Goal: Task Accomplishment & Management: Manage account settings

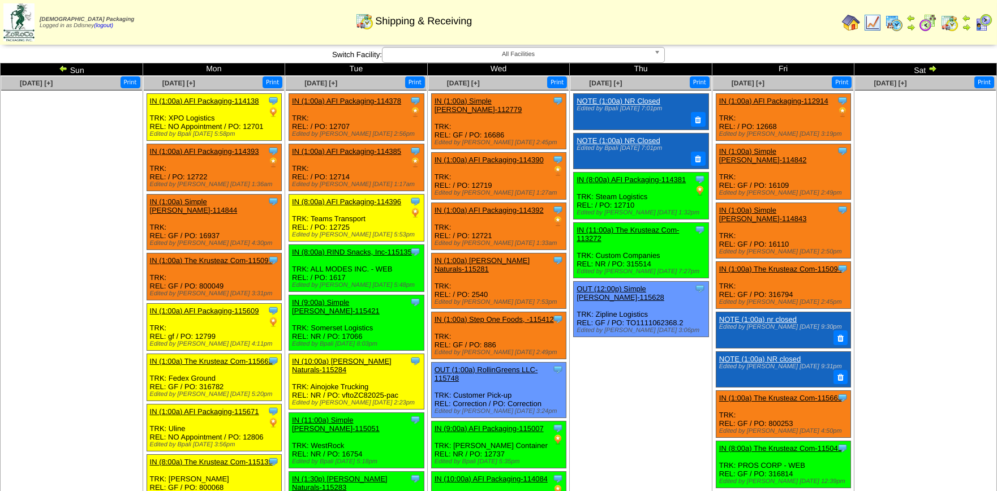
click at [896, 223] on ul at bounding box center [925, 176] width 141 height 170
click at [62, 68] on img at bounding box center [63, 68] width 9 height 9
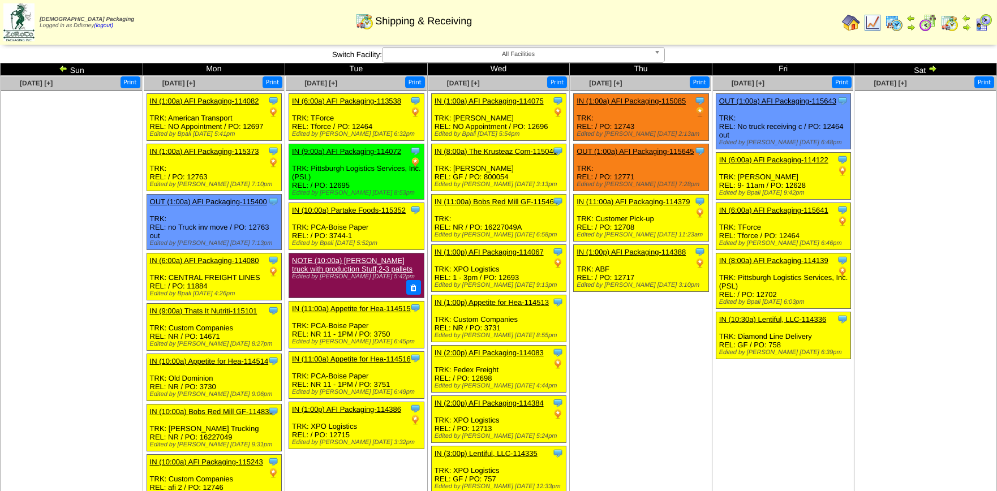
click at [227, 256] on link "IN (6:00a) AFI Packaging-114080" at bounding box center [204, 260] width 109 height 8
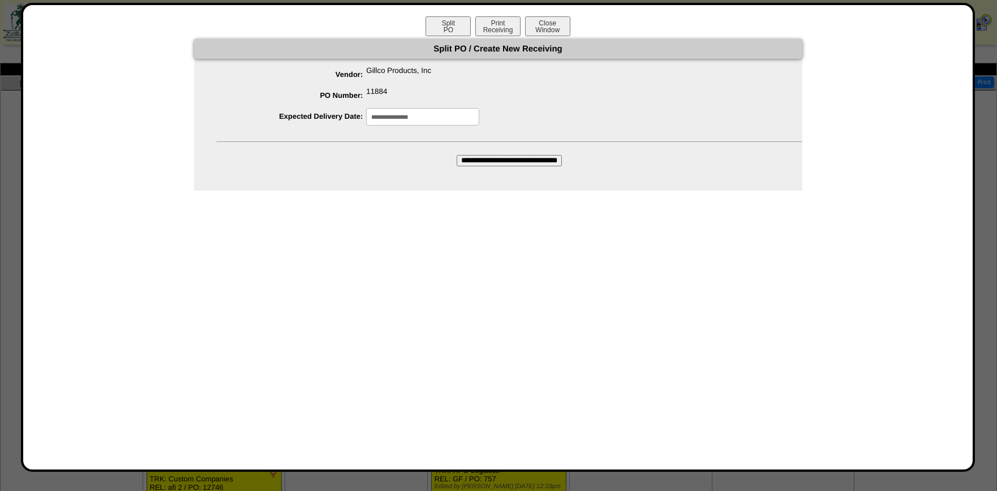
click at [451, 112] on input "**********" at bounding box center [422, 117] width 113 height 18
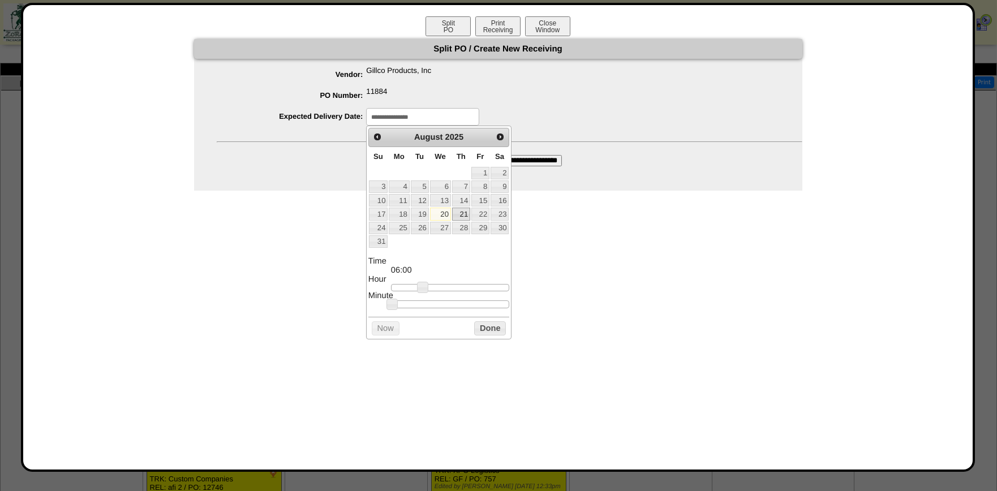
click at [461, 213] on link "21" at bounding box center [461, 214] width 18 height 12
type input "**********"
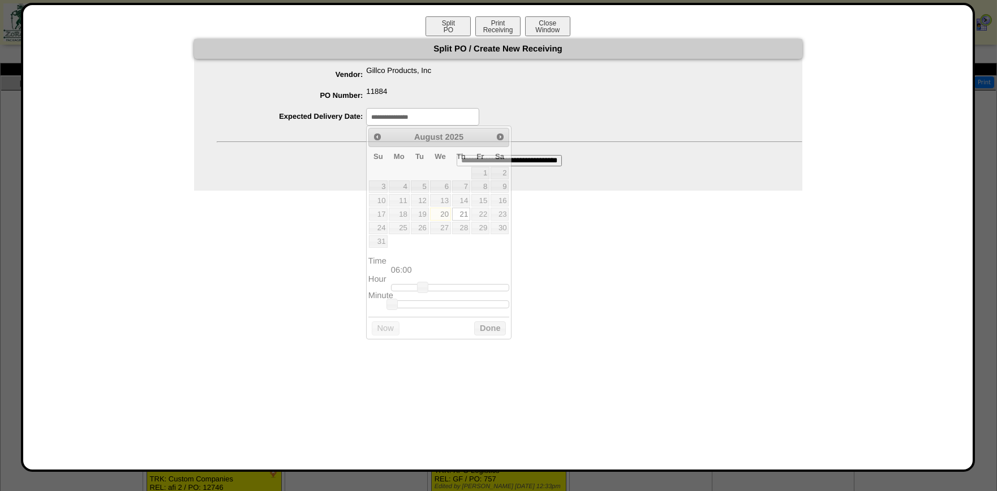
click at [543, 161] on input "**********" at bounding box center [509, 160] width 105 height 11
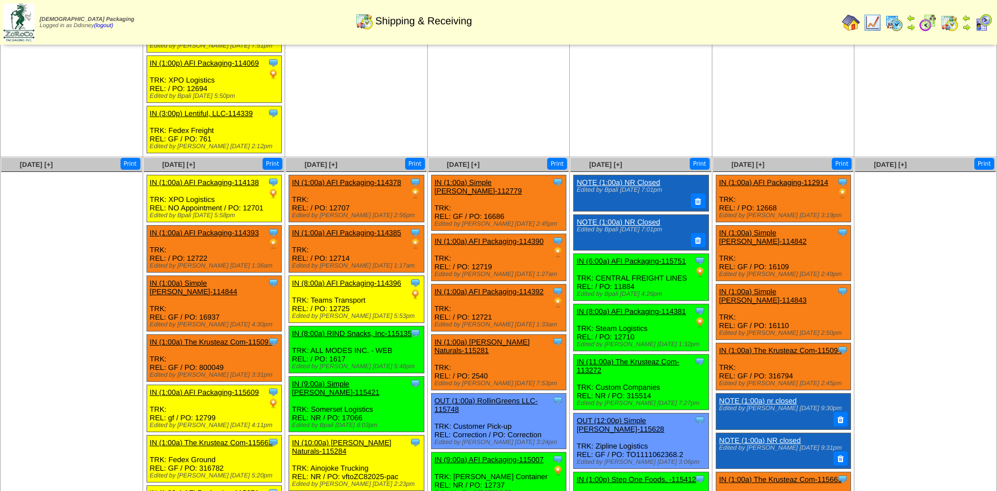
scroll to position [629, 0]
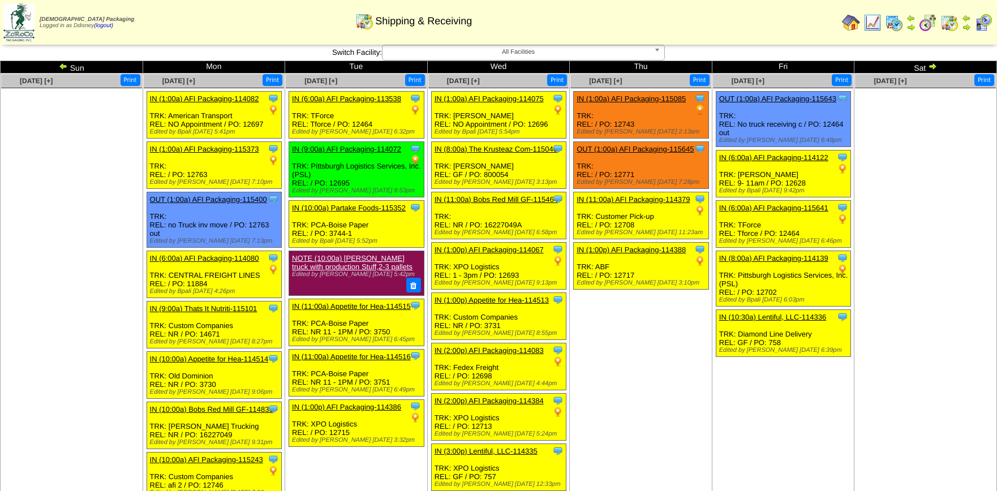
scroll to position [0, 0]
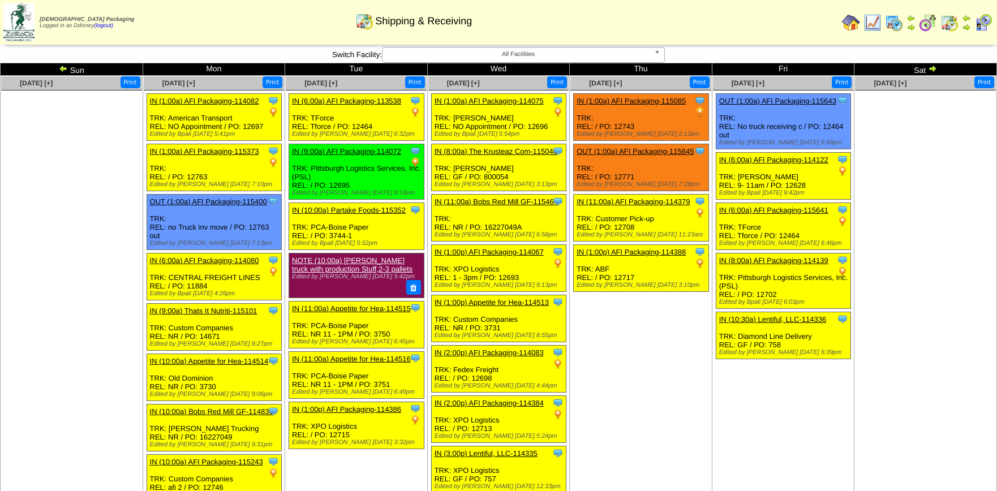
click at [982, 23] on img at bounding box center [983, 23] width 18 height 18
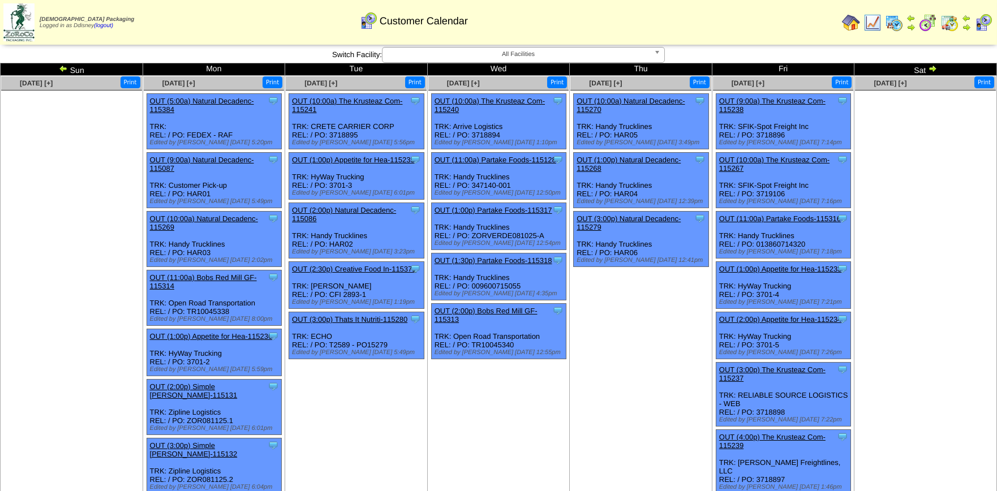
click at [968, 25] on img at bounding box center [966, 27] width 9 height 9
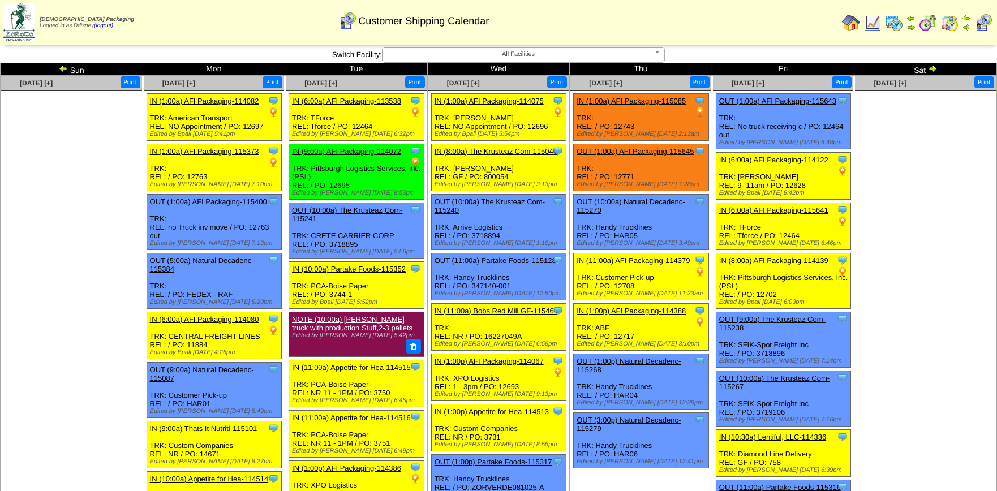
click at [63, 67] on img at bounding box center [63, 68] width 9 height 9
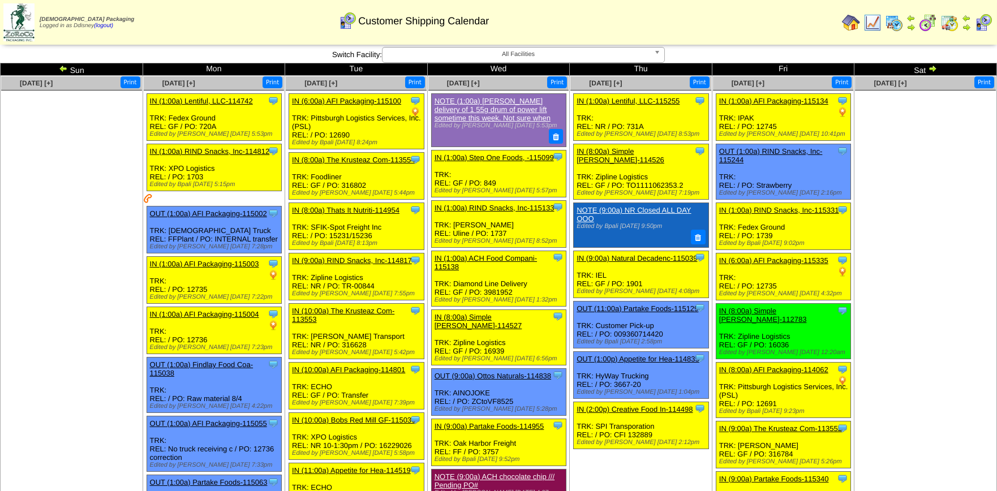
click at [62, 68] on img at bounding box center [63, 68] width 9 height 9
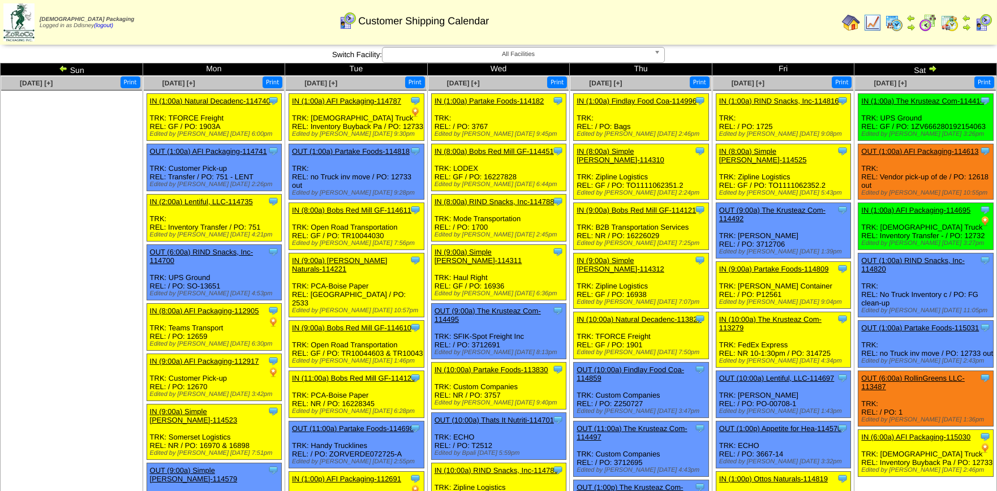
click at [934, 68] on img at bounding box center [932, 68] width 9 height 9
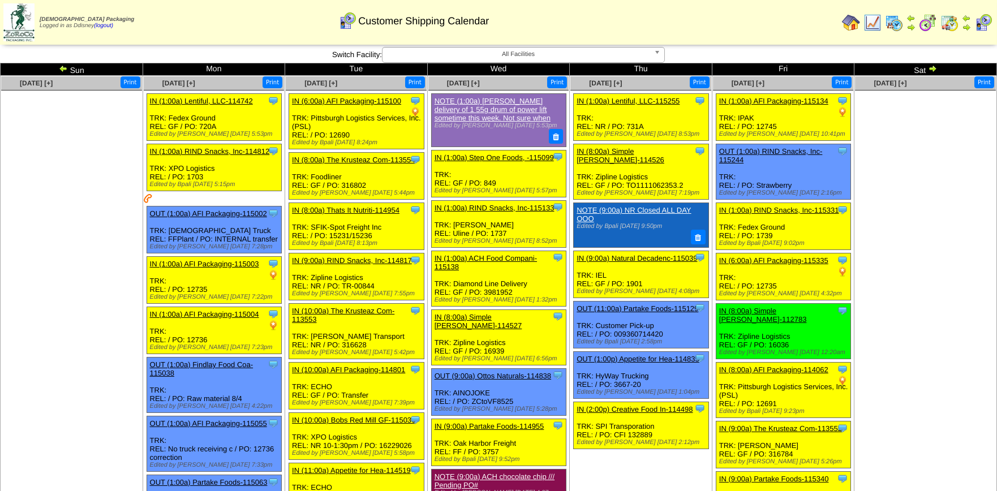
click at [934, 68] on img at bounding box center [932, 68] width 9 height 9
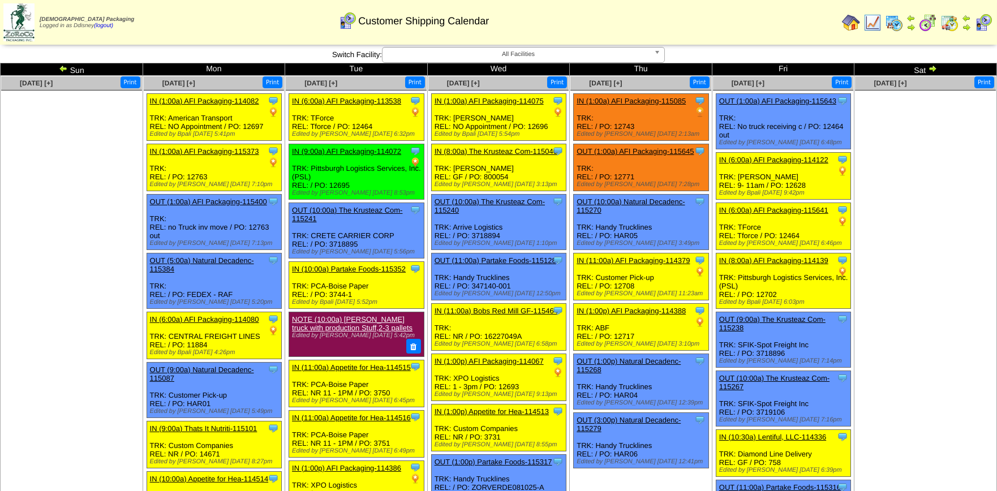
click at [934, 68] on img at bounding box center [932, 68] width 9 height 9
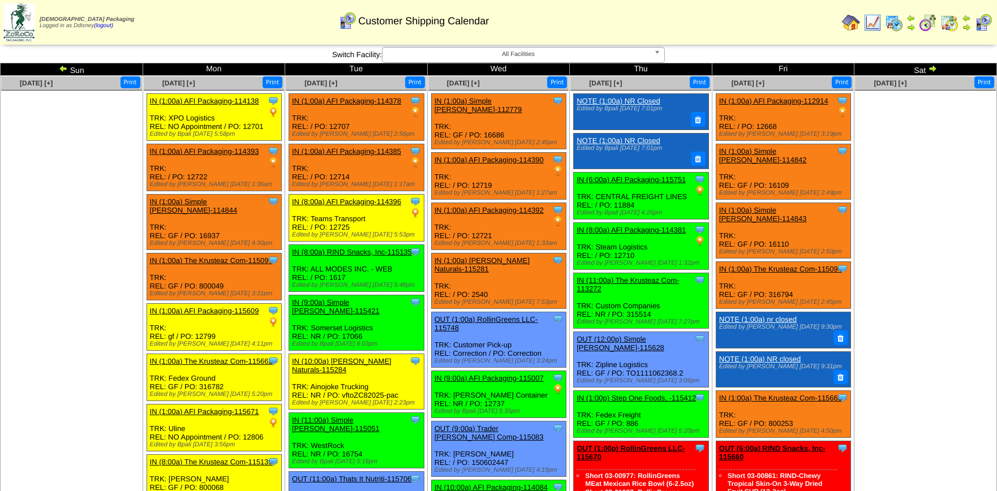
click at [934, 68] on img at bounding box center [932, 68] width 9 height 9
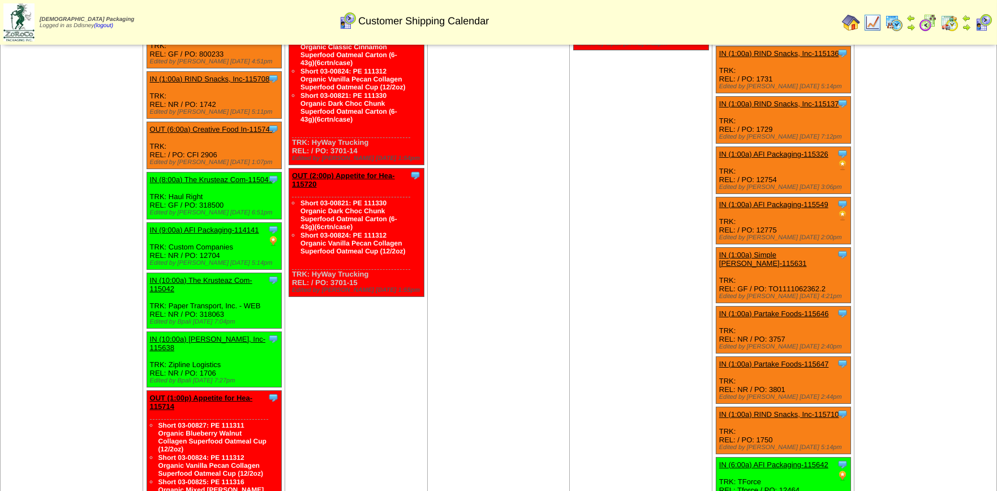
scroll to position [359, 0]
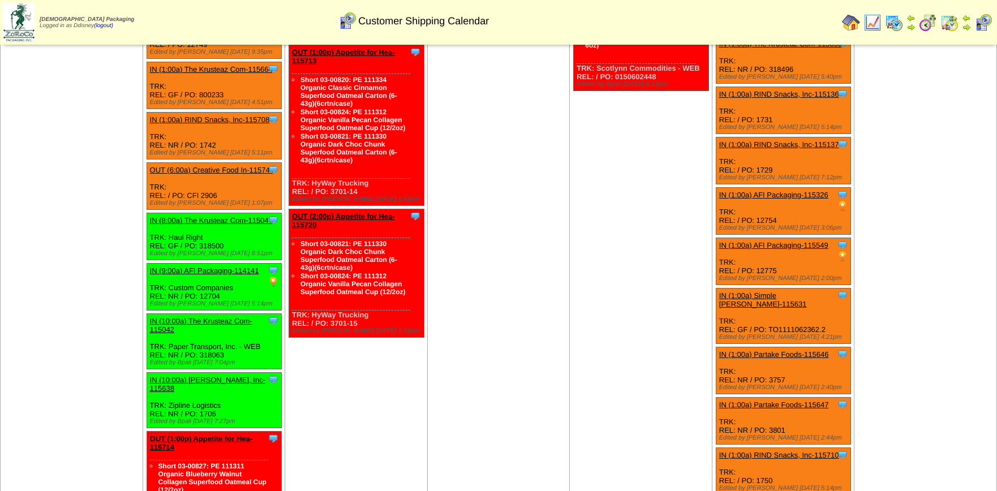
click at [947, 25] on img at bounding box center [949, 23] width 18 height 18
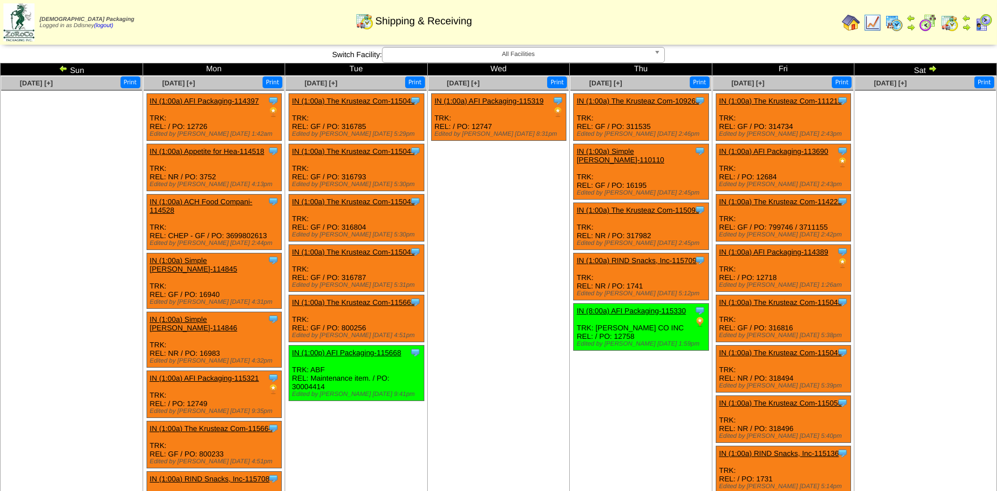
click at [948, 25] on img at bounding box center [949, 23] width 18 height 18
click at [63, 70] on img at bounding box center [63, 68] width 9 height 9
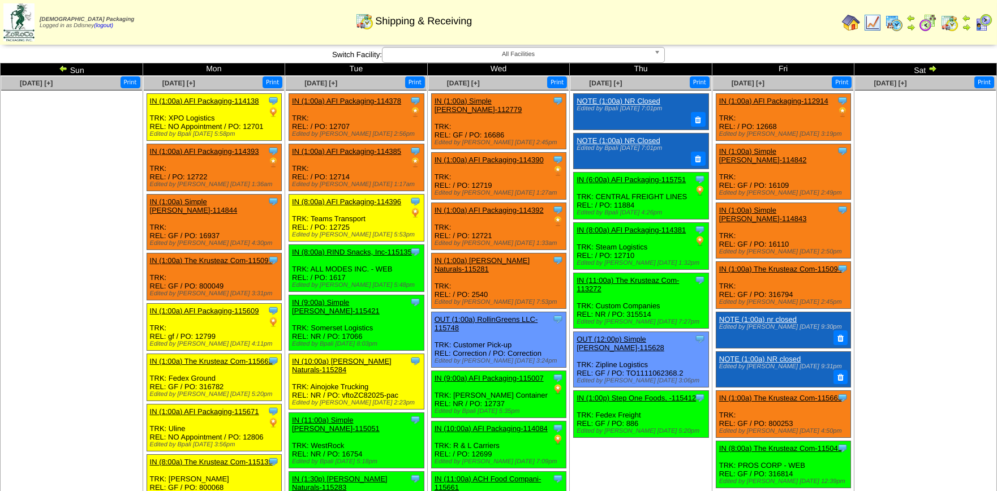
click at [63, 70] on img at bounding box center [63, 68] width 9 height 9
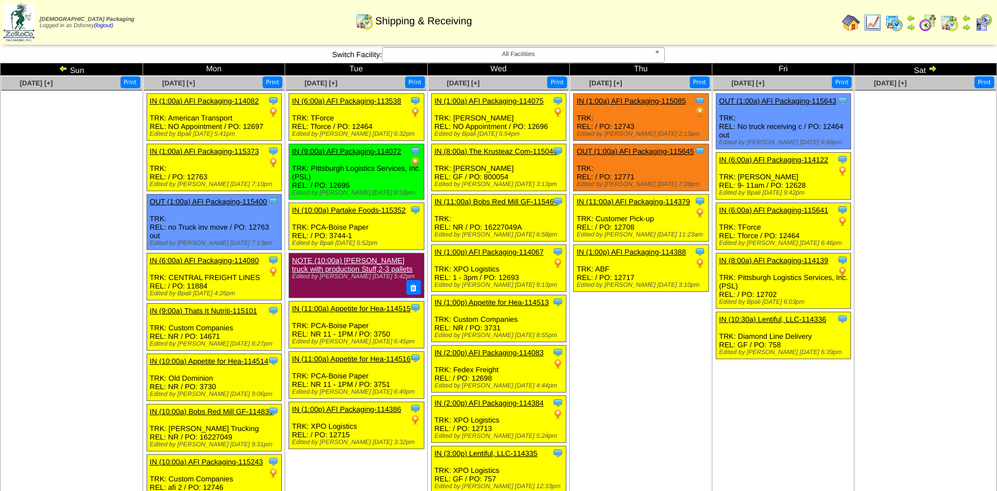
click at [59, 67] on img at bounding box center [63, 68] width 9 height 9
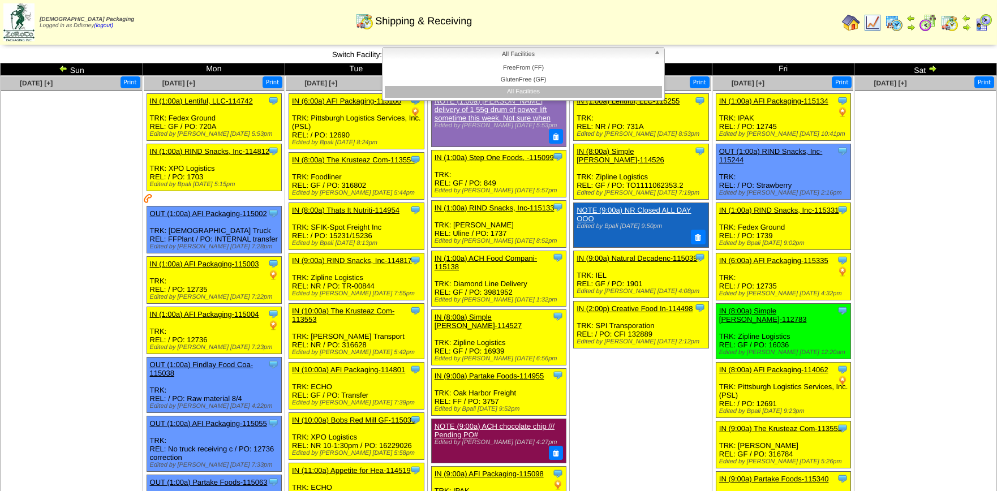
click at [660, 56] on b at bounding box center [659, 55] width 10 height 15
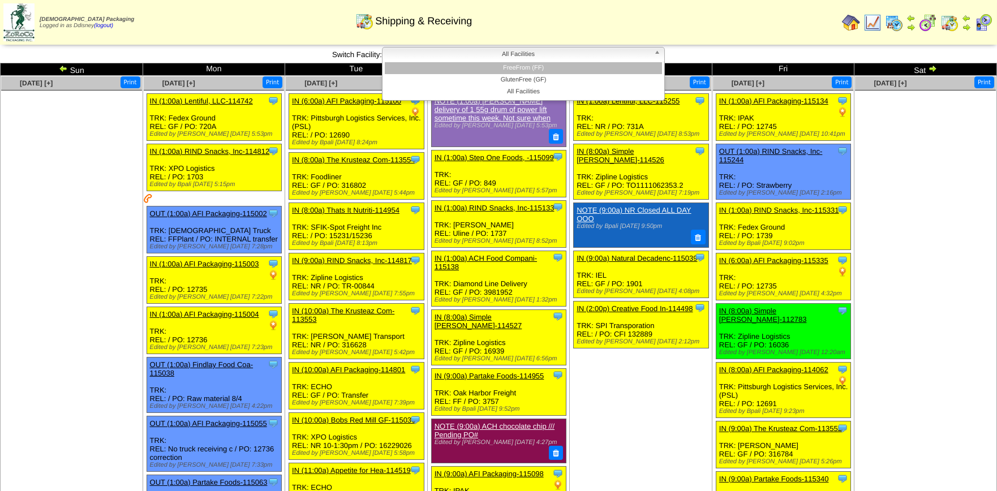
click at [533, 66] on li "FreeFrom (FF)" at bounding box center [523, 68] width 277 height 12
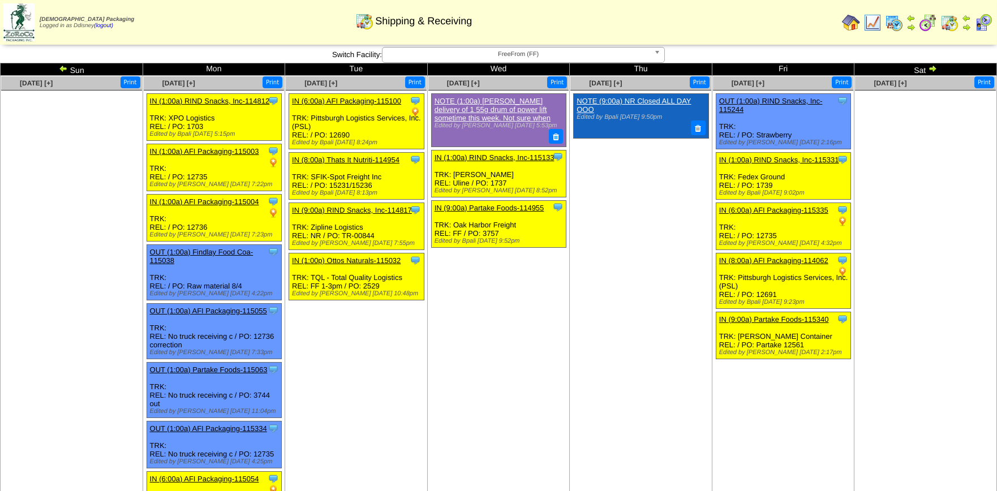
click at [934, 70] on img at bounding box center [932, 68] width 9 height 9
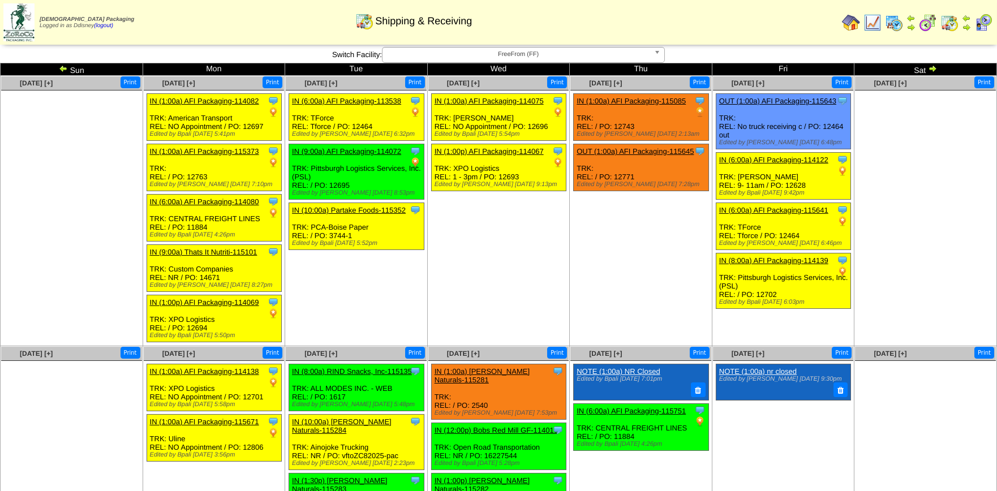
click at [934, 70] on img at bounding box center [932, 68] width 9 height 9
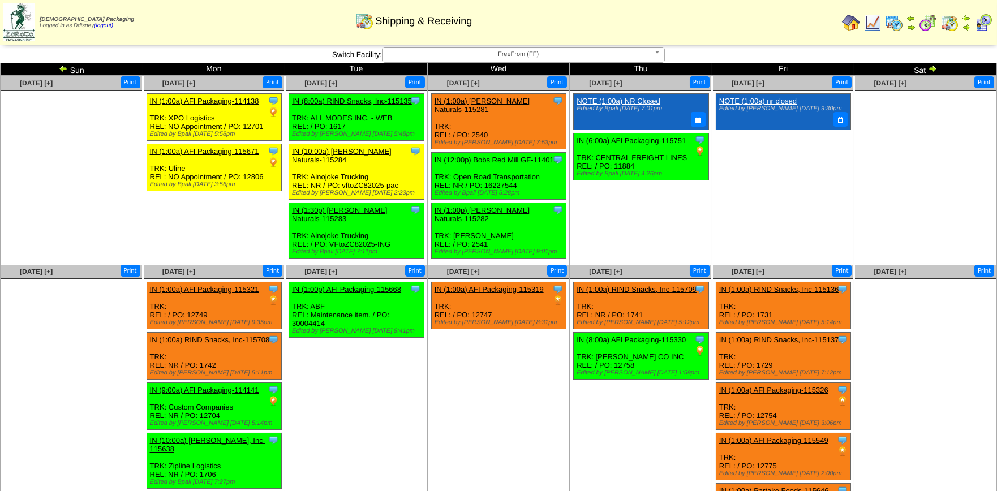
click at [931, 67] on img at bounding box center [932, 68] width 9 height 9
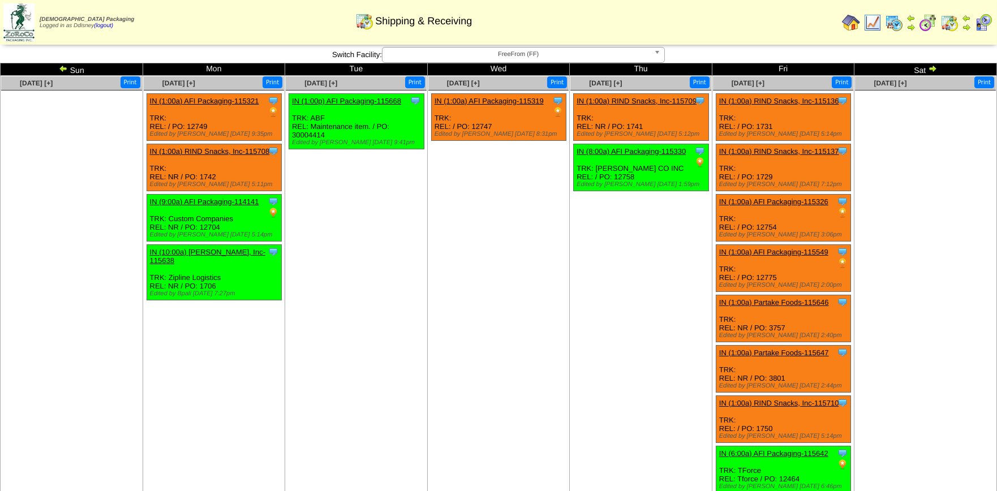
click at [61, 67] on img at bounding box center [63, 68] width 9 height 9
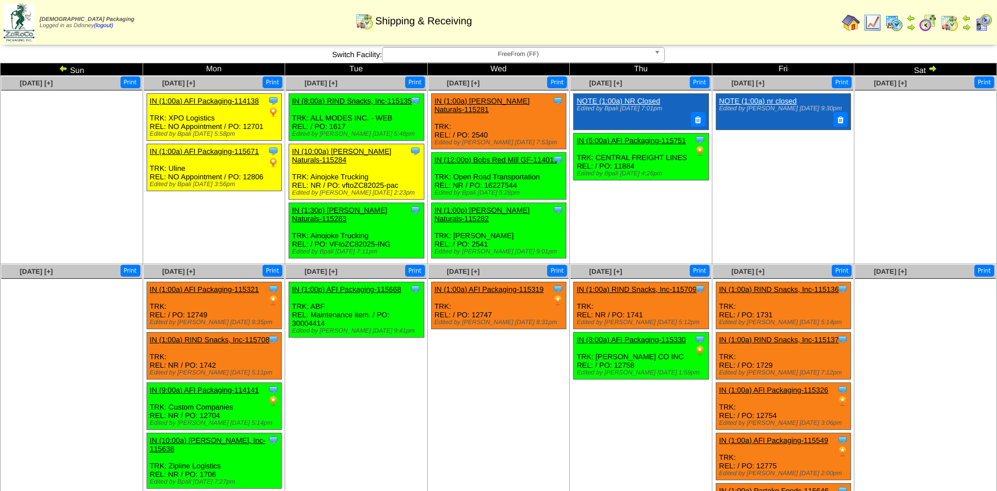
click at [61, 68] on img at bounding box center [63, 68] width 9 height 9
click at [63, 67] on img at bounding box center [63, 68] width 9 height 9
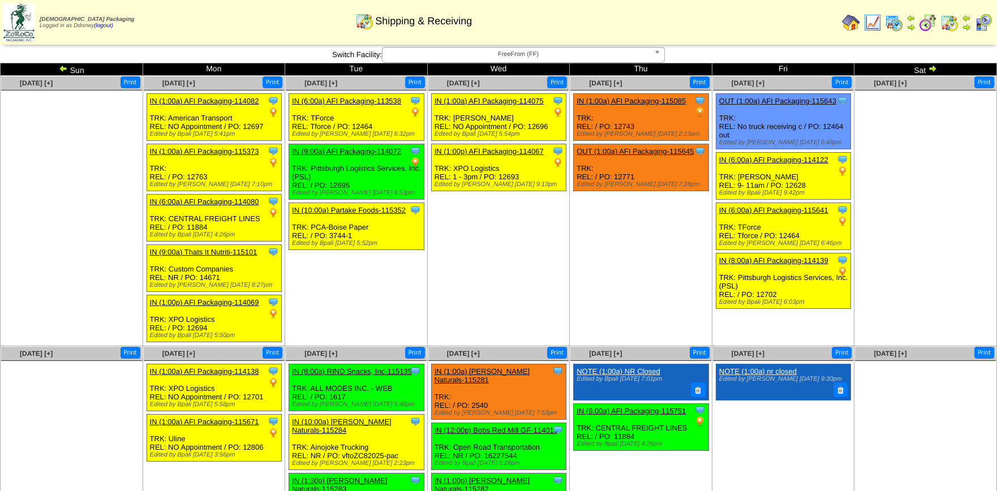
click at [63, 71] on img at bounding box center [63, 68] width 9 height 9
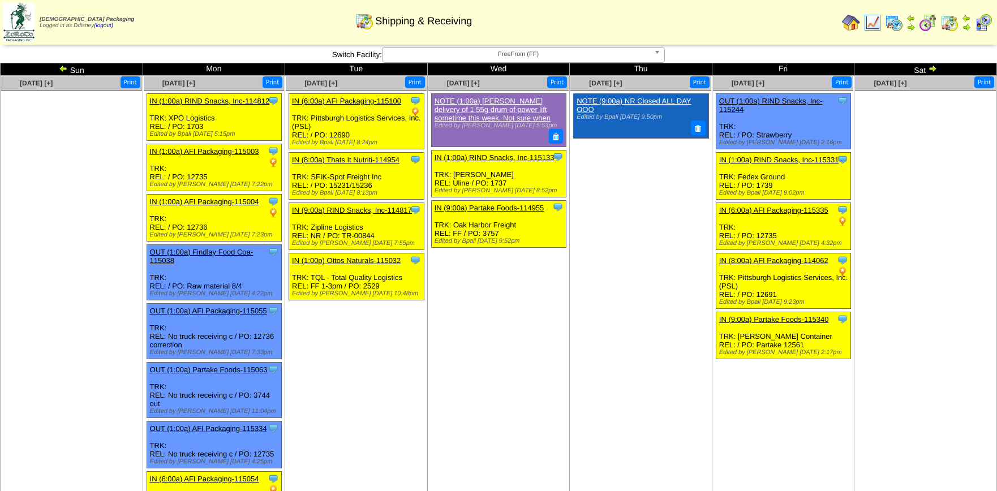
click at [63, 71] on img at bounding box center [63, 68] width 9 height 9
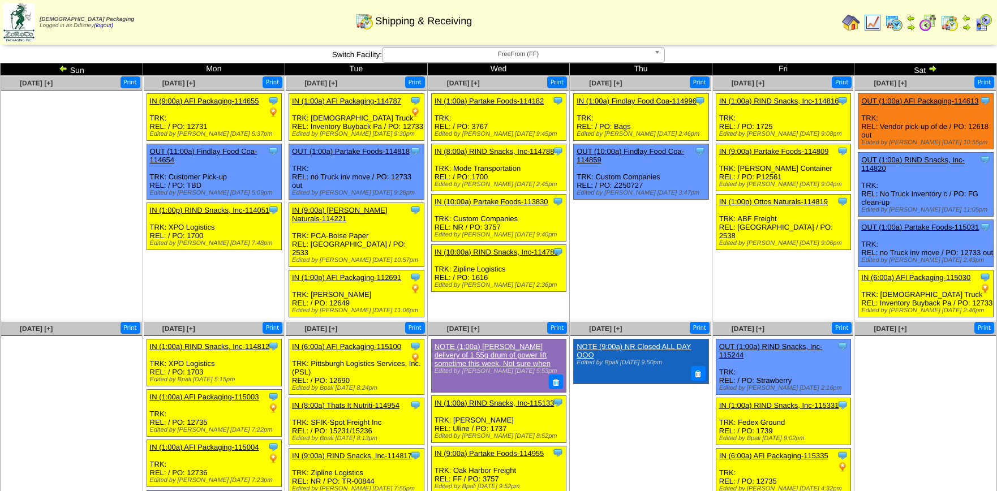
click at [940, 100] on link "OUT (1:00a) AFI Packaging-114613" at bounding box center [919, 101] width 117 height 8
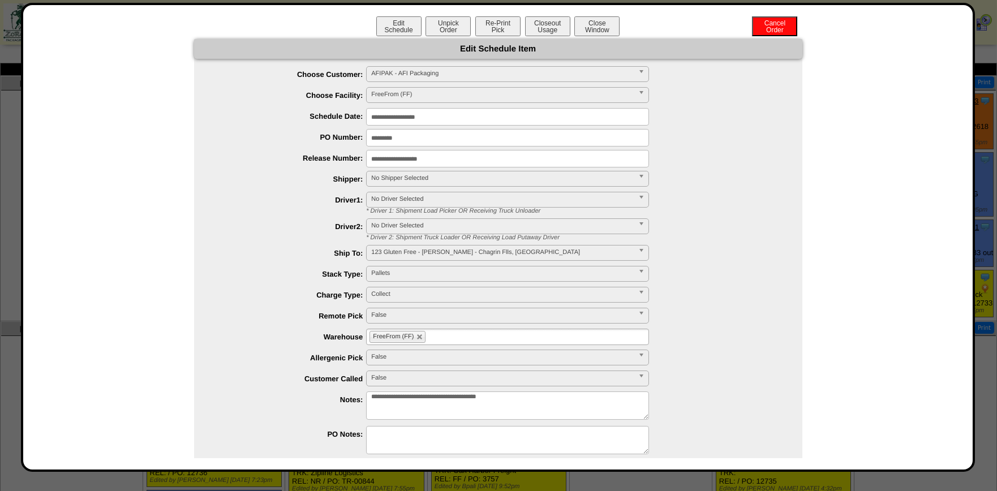
click at [444, 119] on input "**********" at bounding box center [507, 117] width 283 height 18
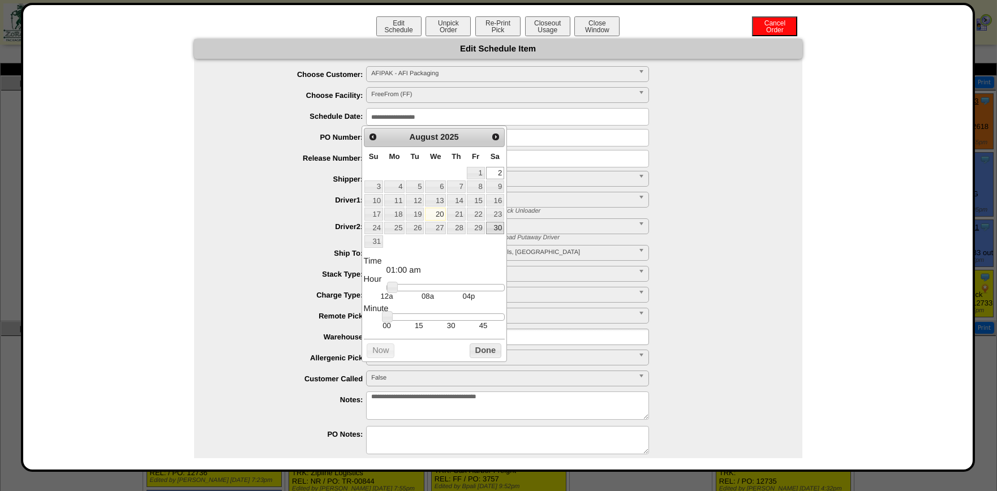
click at [501, 229] on link "30" at bounding box center [495, 228] width 18 height 12
type input "**********"
click at [791, 179] on div "**********" at bounding box center [510, 180] width 586 height 18
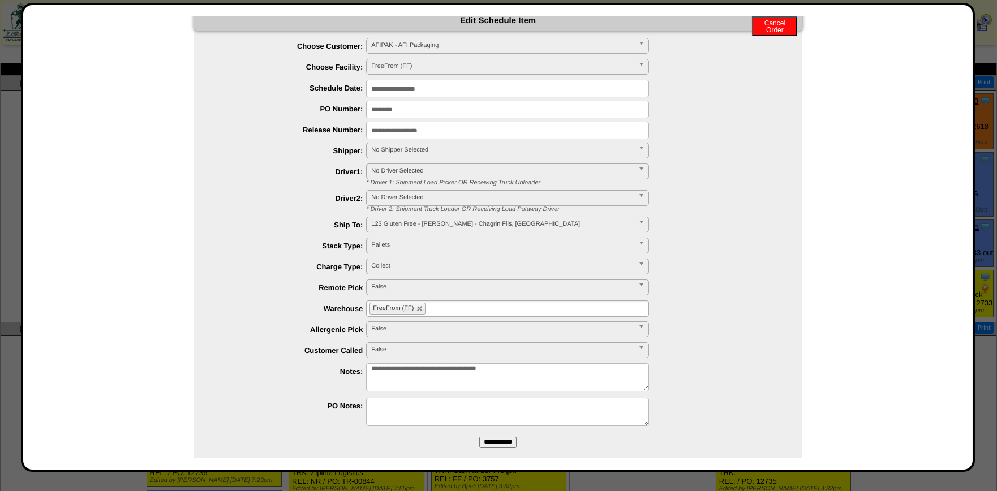
scroll to position [43, 0]
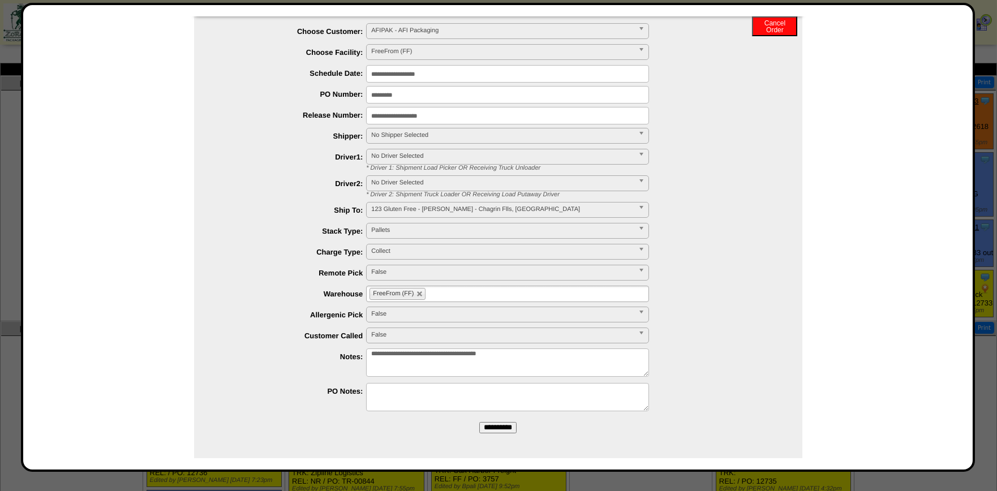
click at [492, 427] on input "**********" at bounding box center [497, 427] width 37 height 11
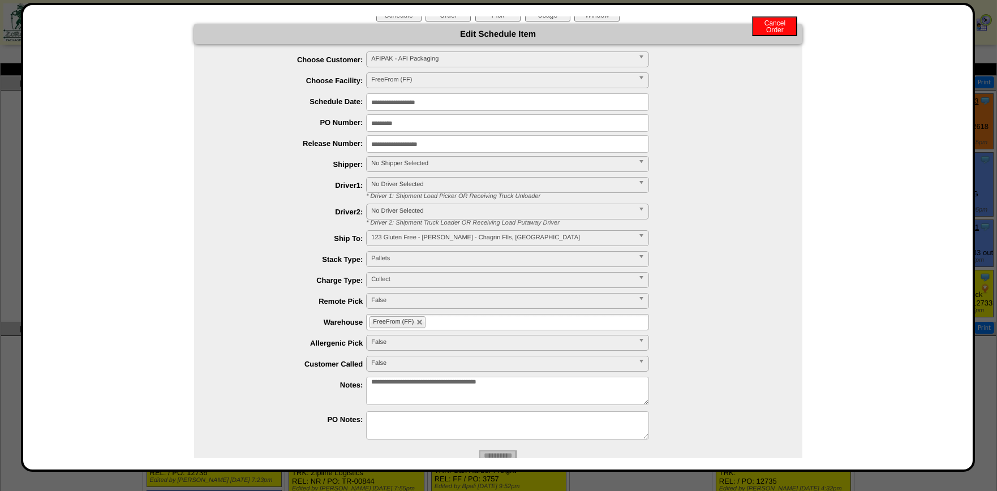
scroll to position [0, 0]
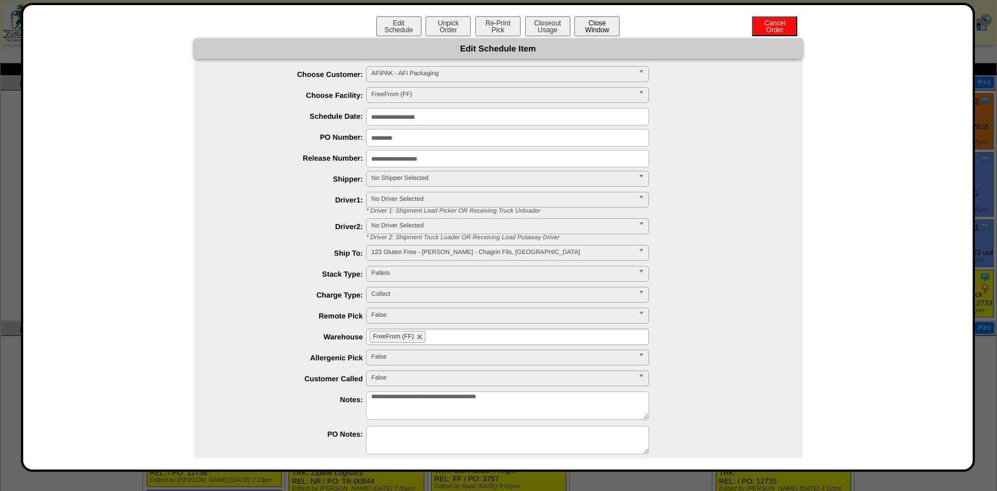
click at [597, 25] on button "Close Window" at bounding box center [596, 26] width 45 height 20
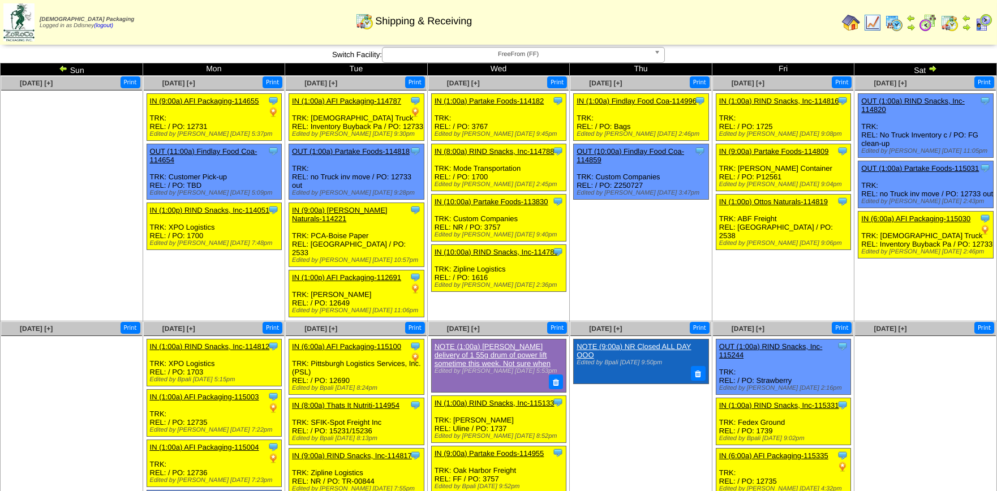
click at [934, 70] on img at bounding box center [932, 68] width 9 height 9
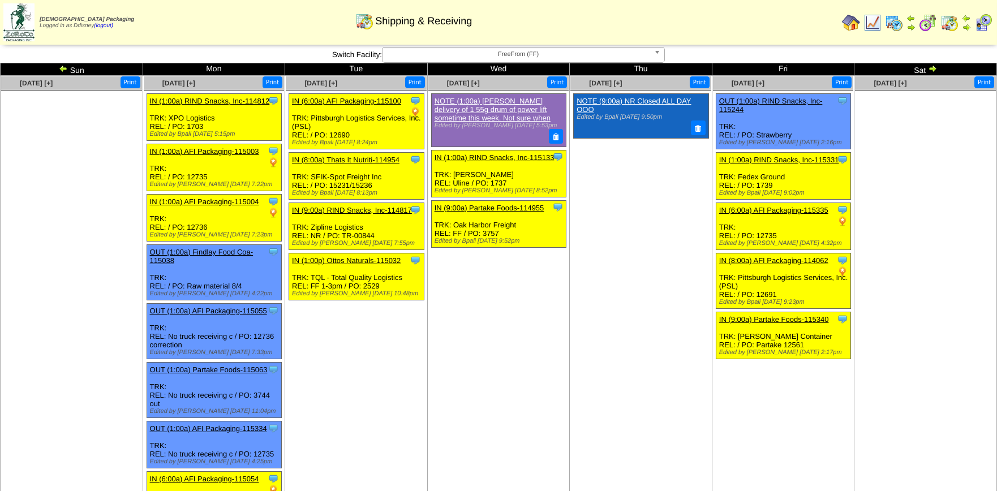
click at [934, 70] on img at bounding box center [932, 68] width 9 height 9
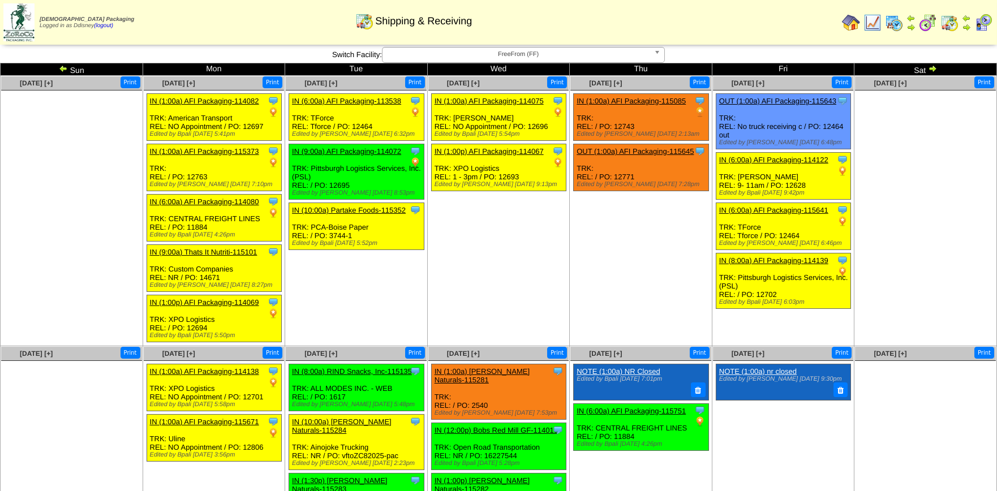
click at [934, 70] on img at bounding box center [932, 68] width 9 height 9
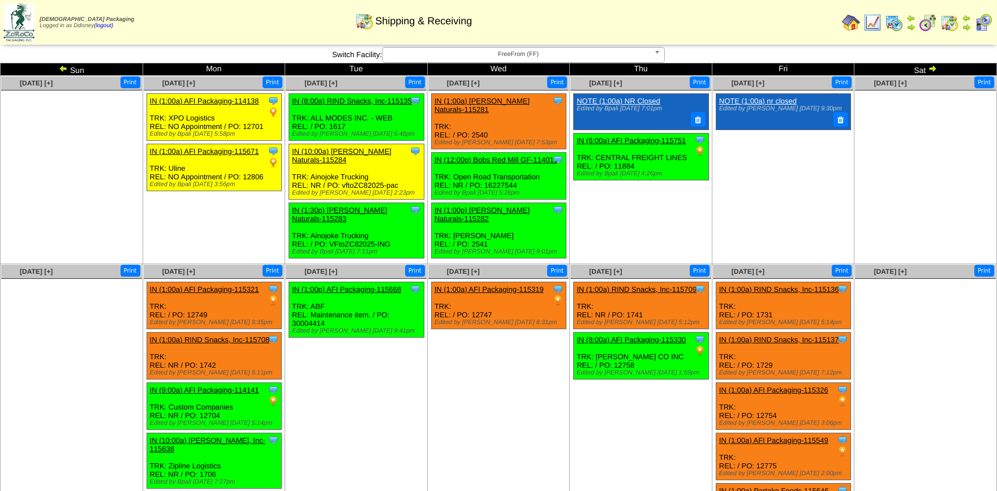
click at [934, 70] on img at bounding box center [932, 68] width 9 height 9
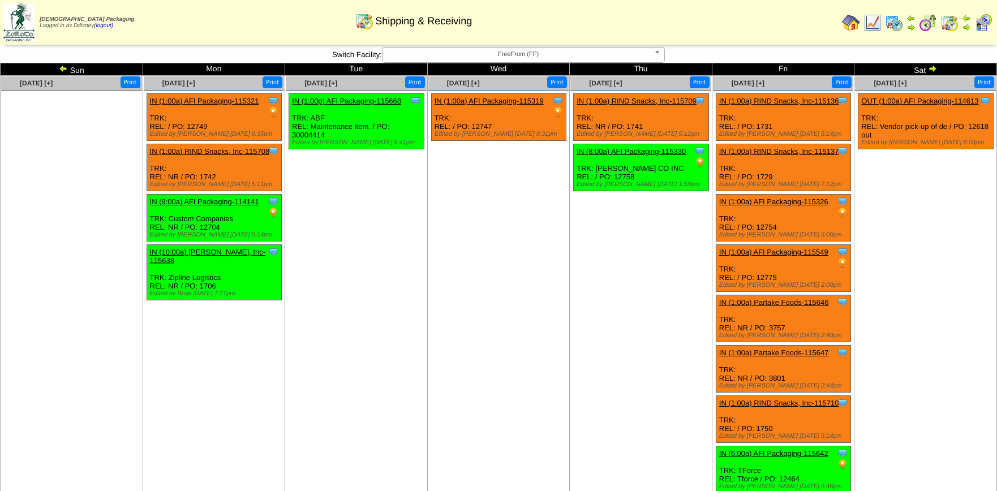
click at [960, 188] on ul "Clone Item OUT (1:00a) AFI Packaging-114613 AFI Packaging ScheduleID: 114613 18…" at bounding box center [925, 178] width 141 height 170
